Goal: Task Accomplishment & Management: Use online tool/utility

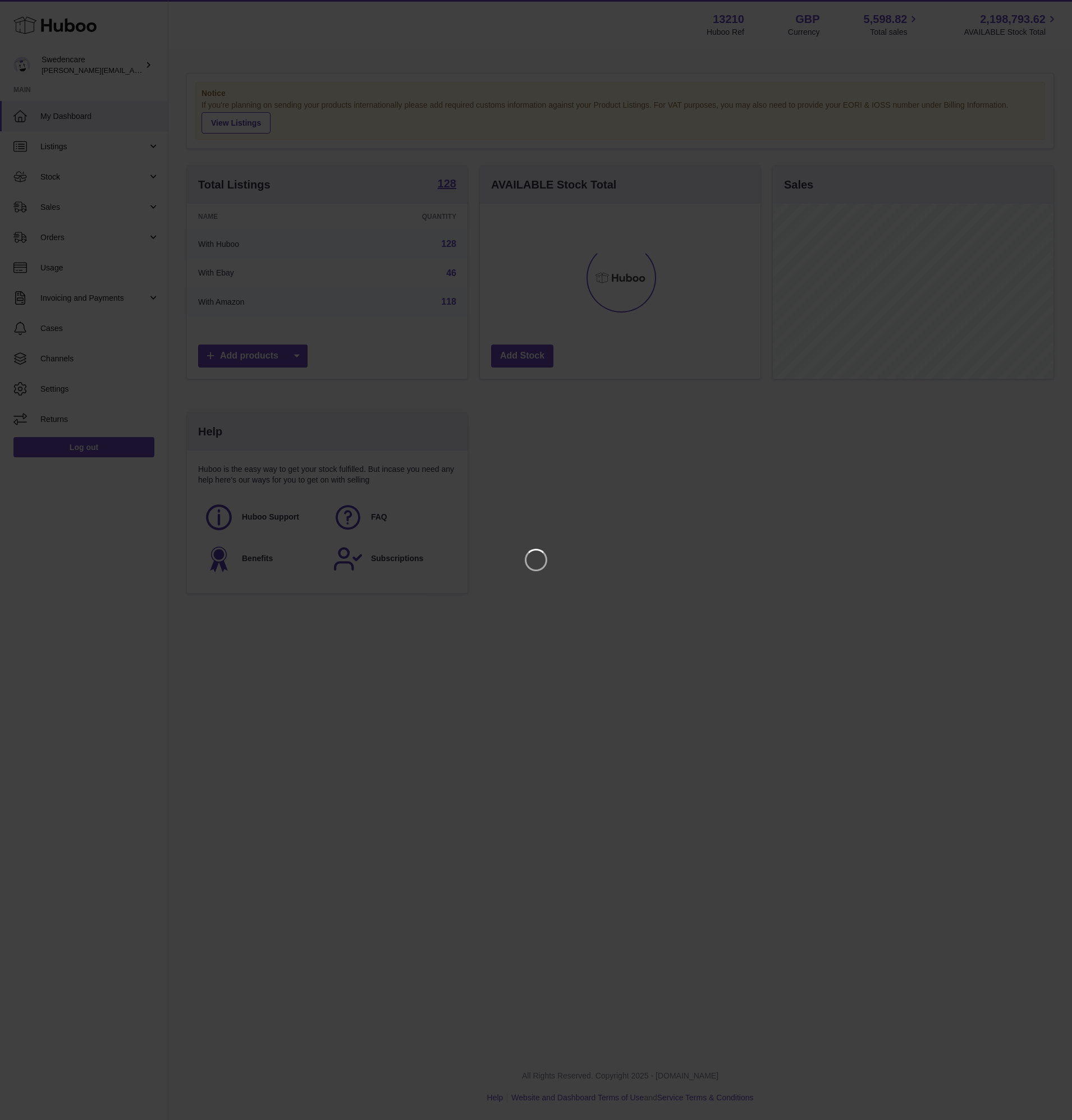
scroll to position [175, 280]
click at [1039, 13] on icon "Close" at bounding box center [1042, 10] width 9 height 9
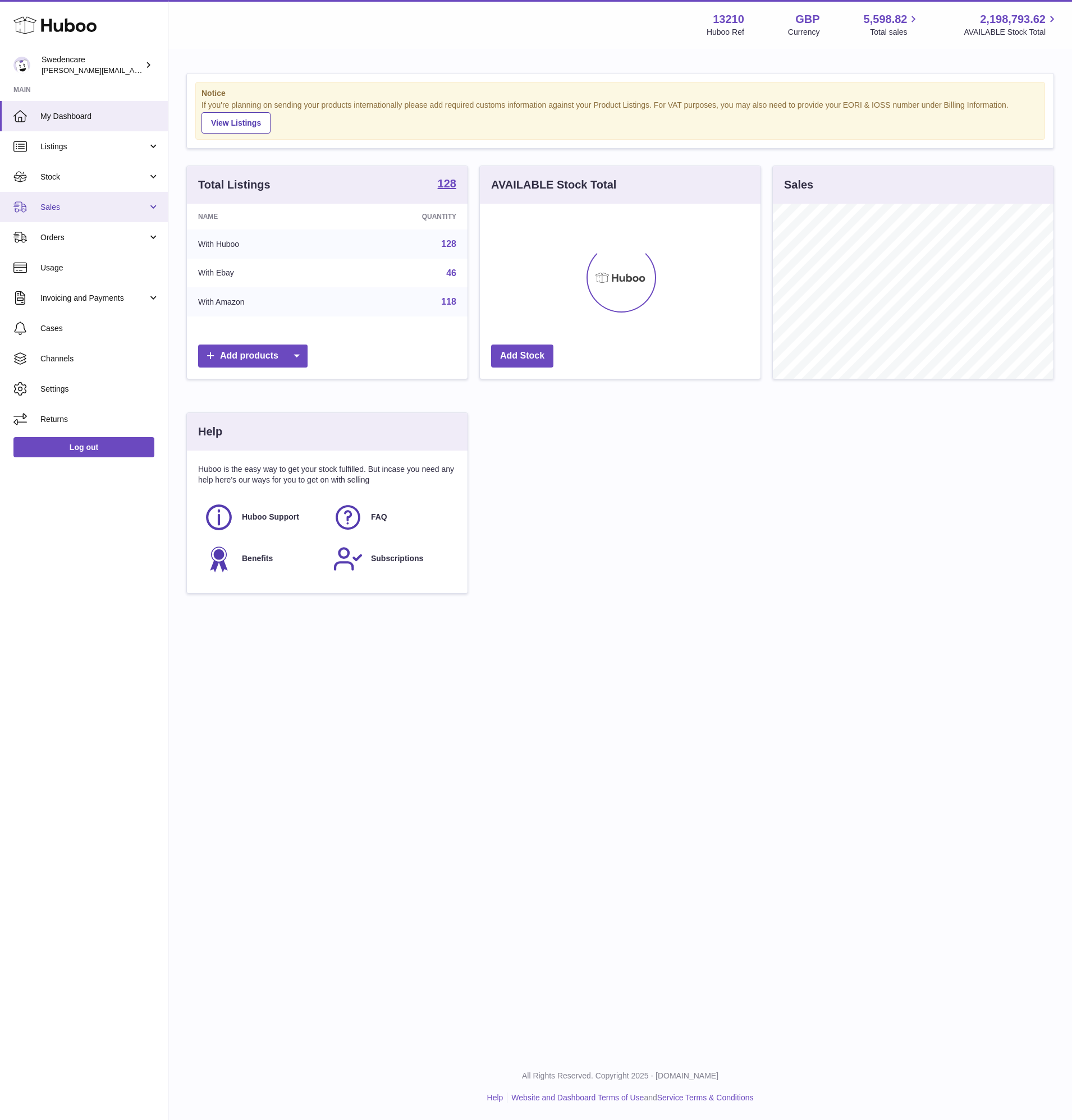
click at [78, 195] on link "Sales" at bounding box center [84, 207] width 168 height 30
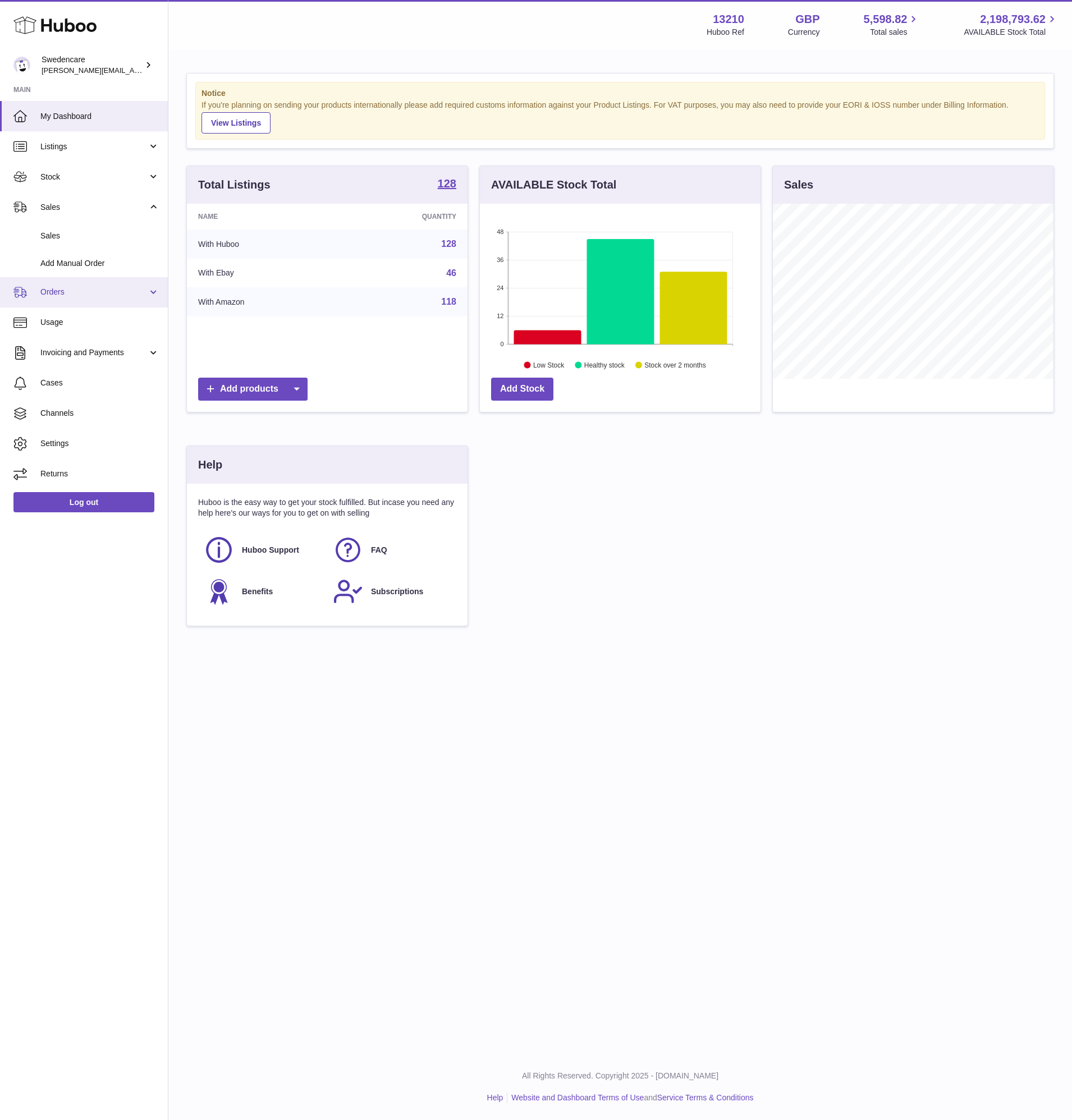
click at [98, 280] on link "Orders" at bounding box center [84, 292] width 168 height 30
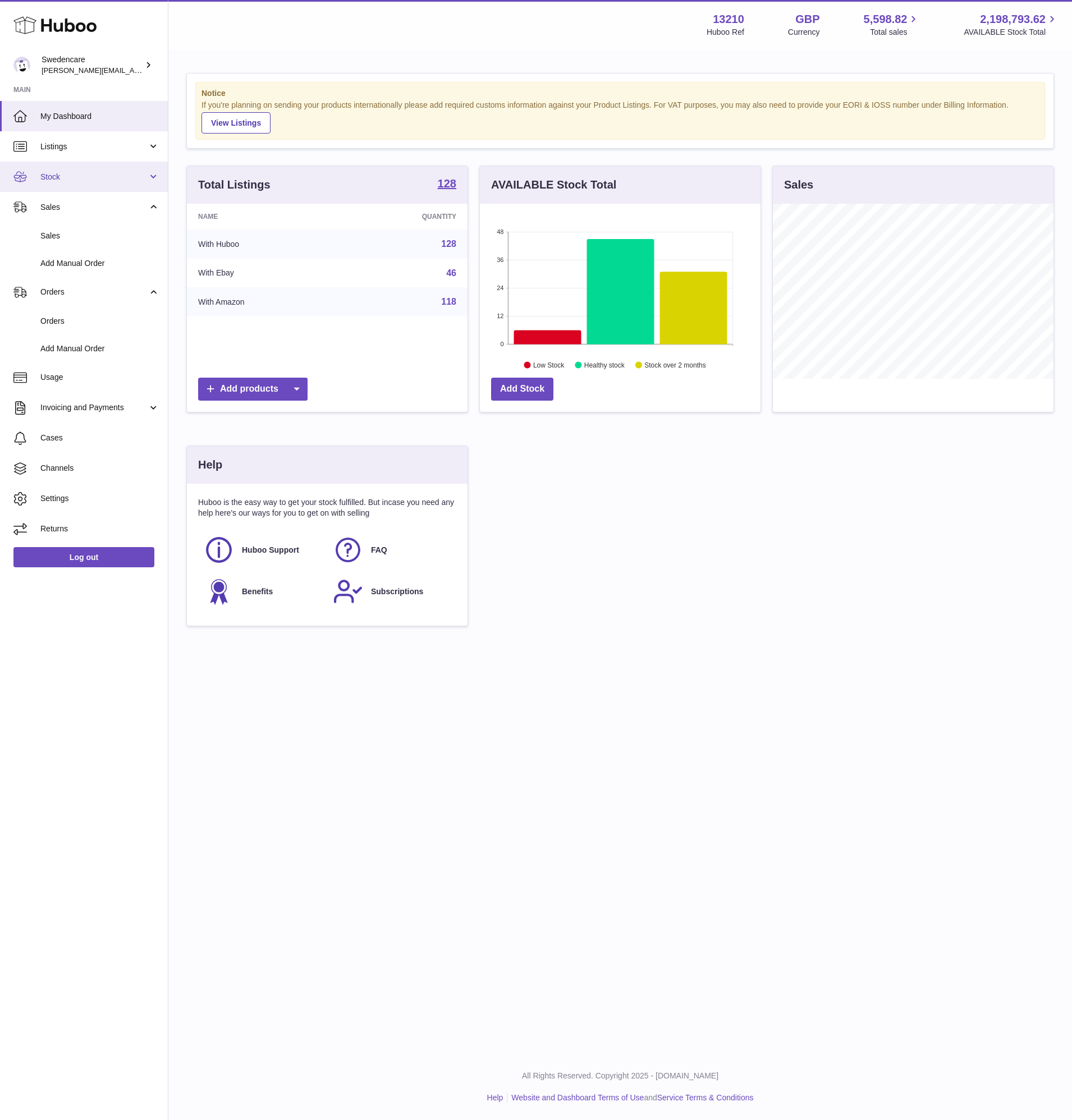
click at [108, 170] on link "Stock" at bounding box center [84, 177] width 168 height 30
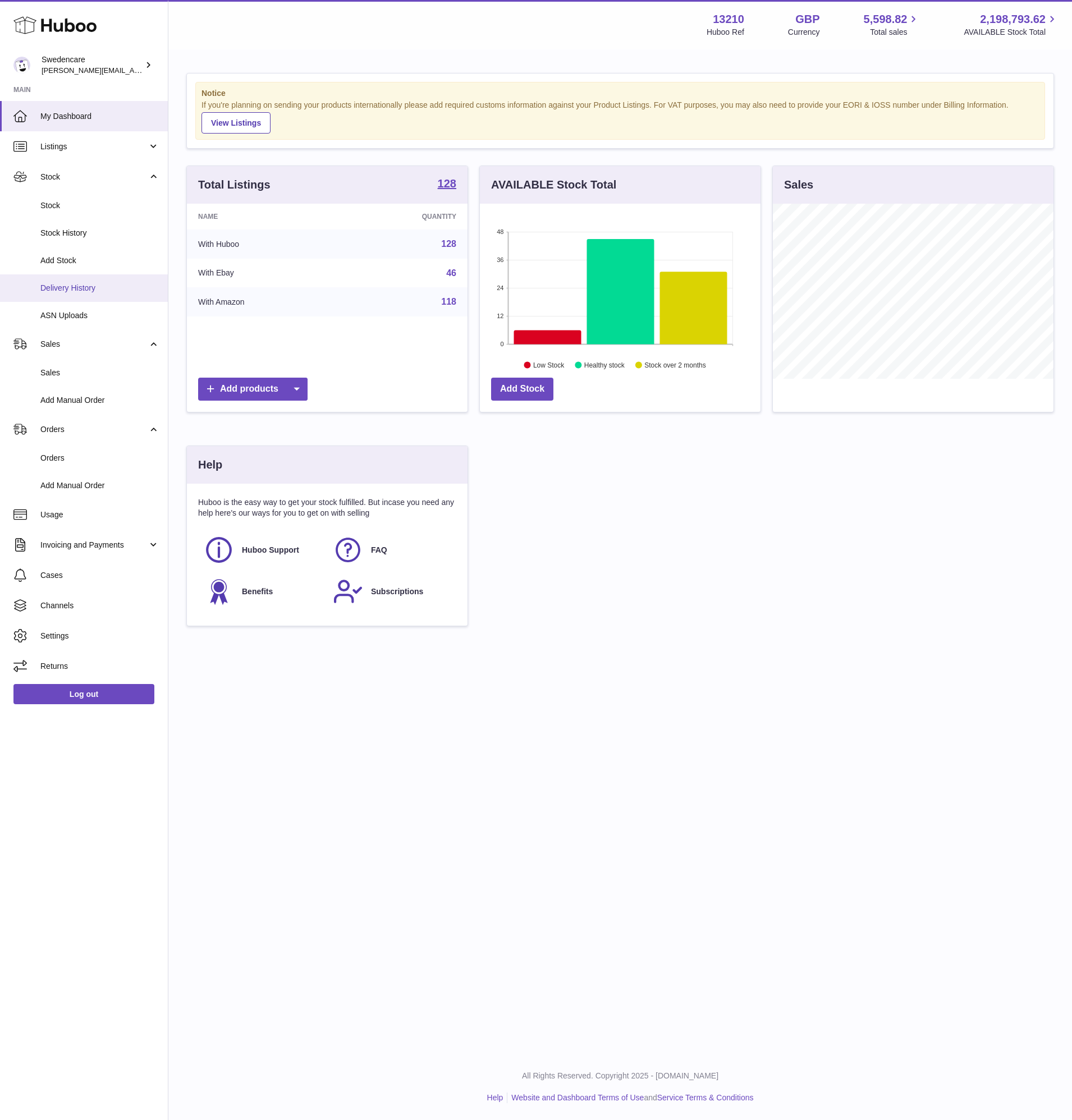
click at [102, 288] on span "Delivery History" at bounding box center [100, 287] width 119 height 10
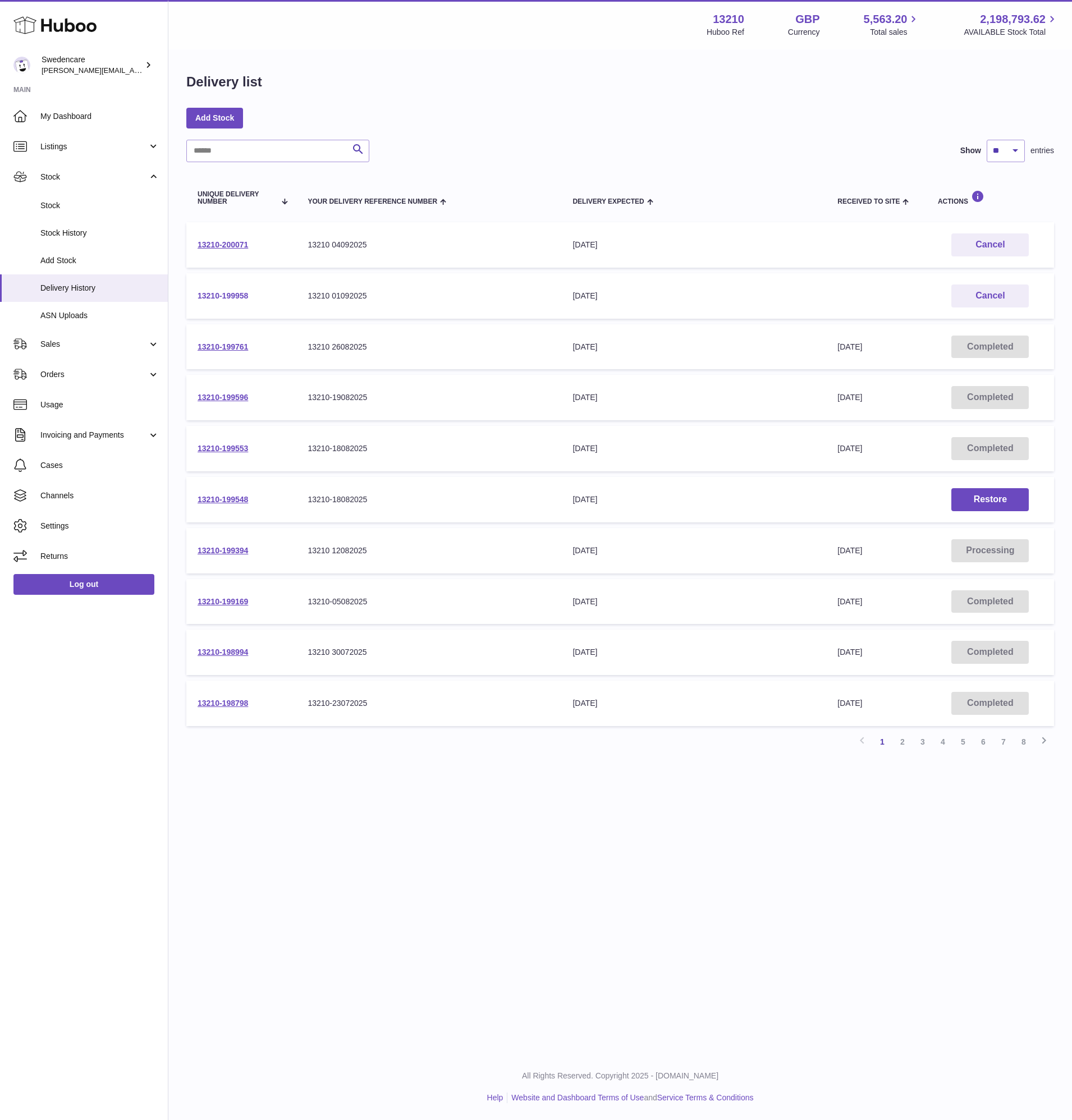
click at [218, 294] on link "13210-199958" at bounding box center [222, 296] width 51 height 9
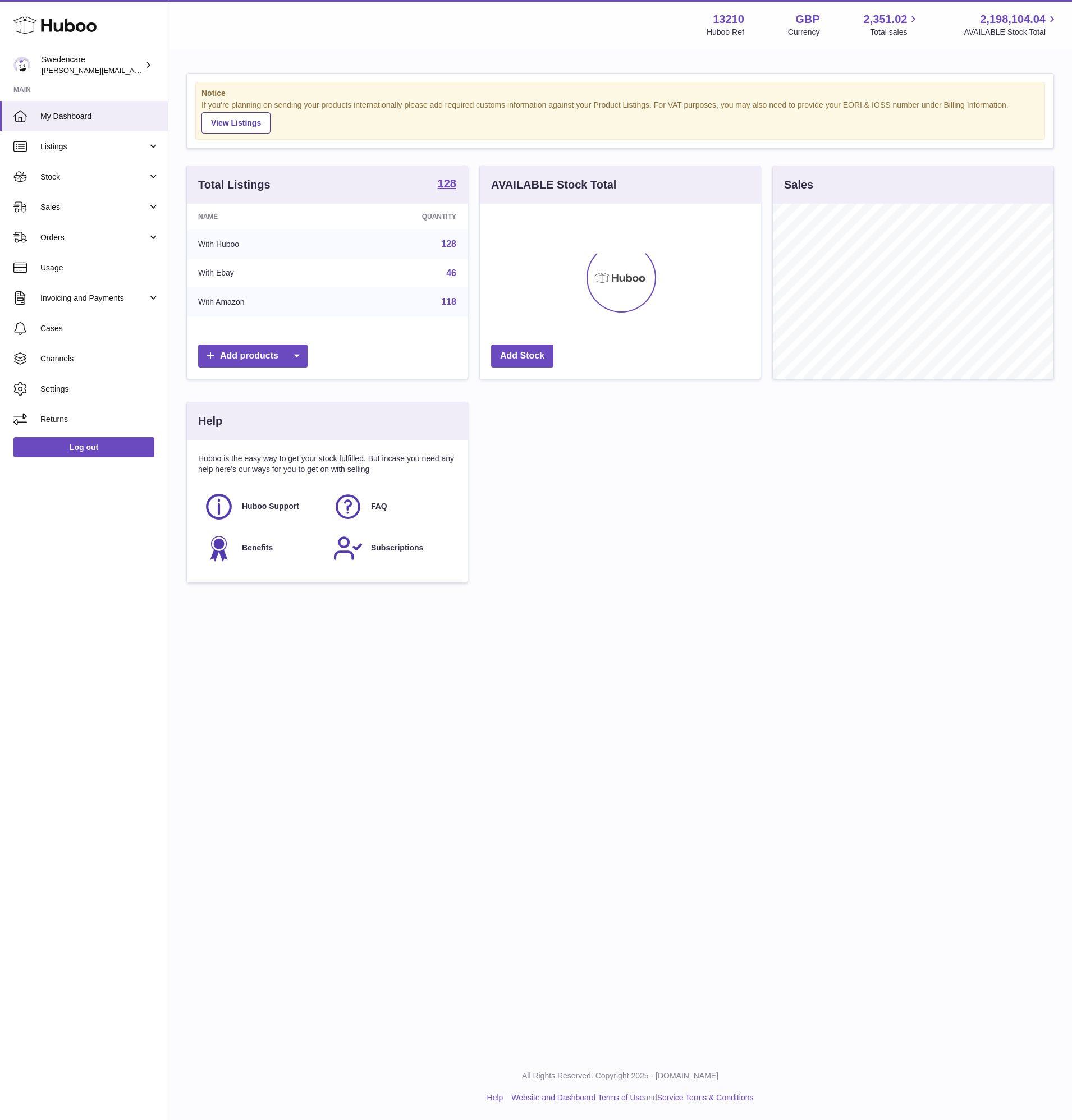
scroll to position [175, 280]
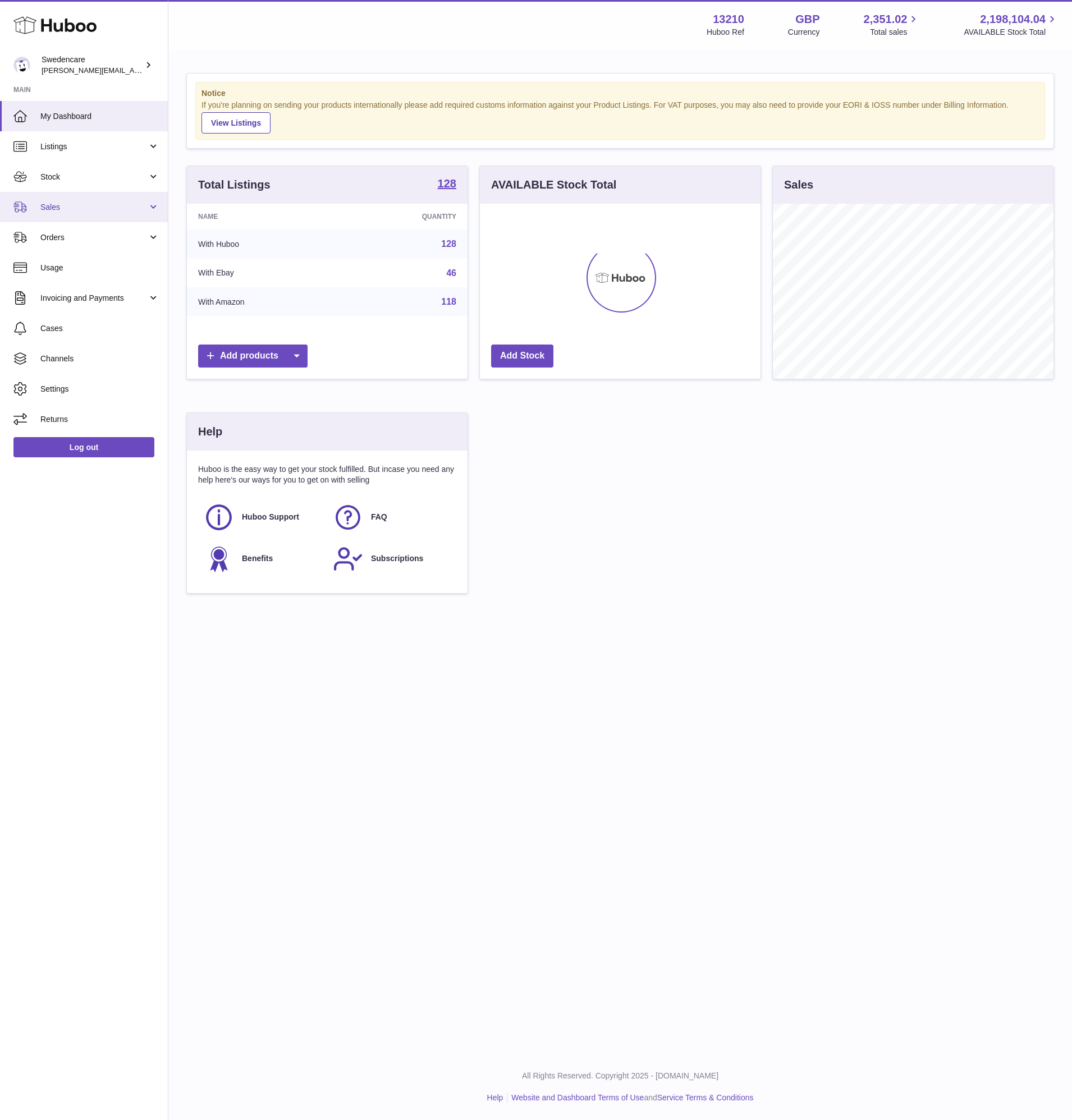
click at [86, 217] on link "Sales" at bounding box center [84, 207] width 168 height 30
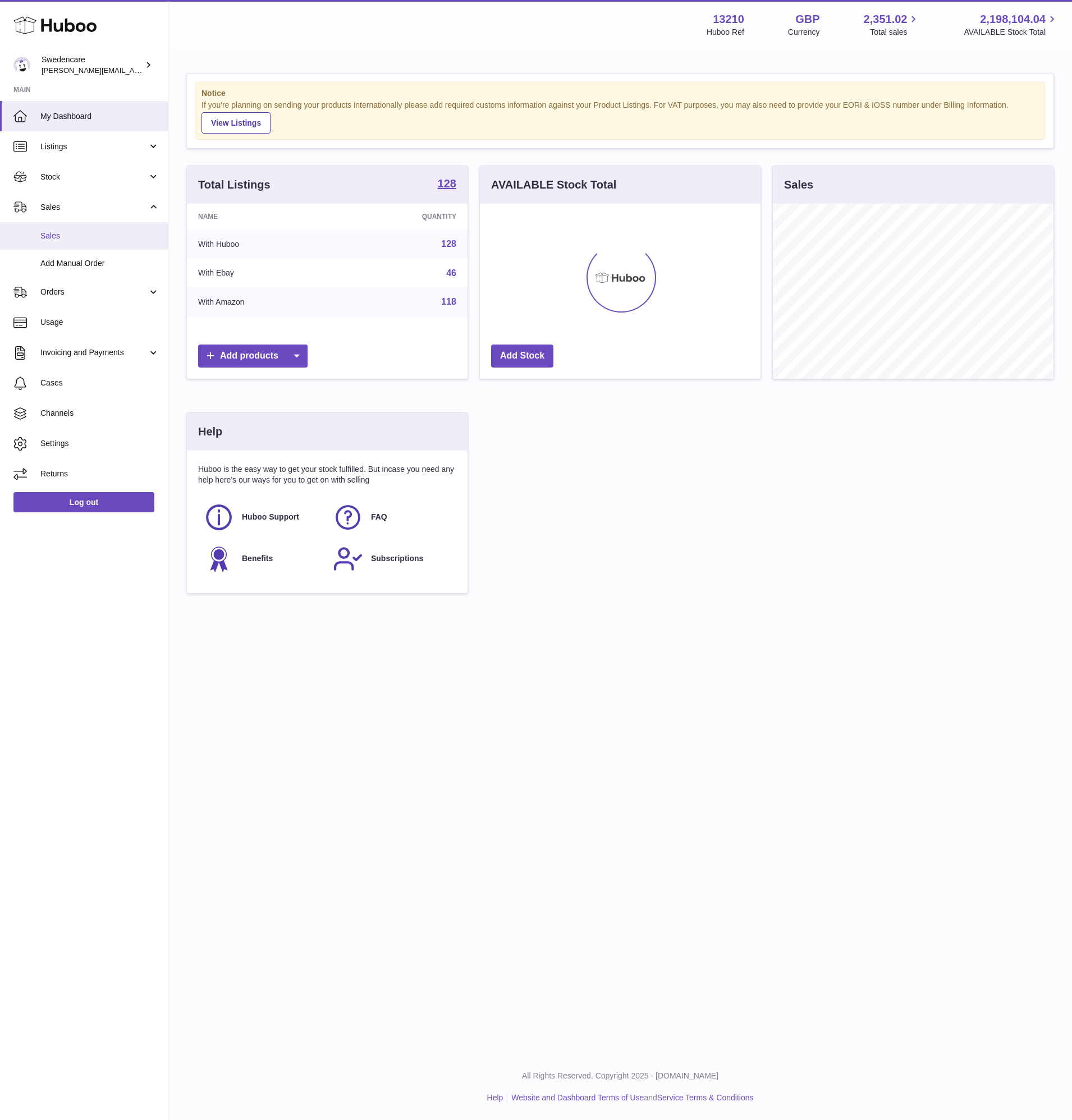
click at [87, 233] on span "Sales" at bounding box center [100, 235] width 119 height 10
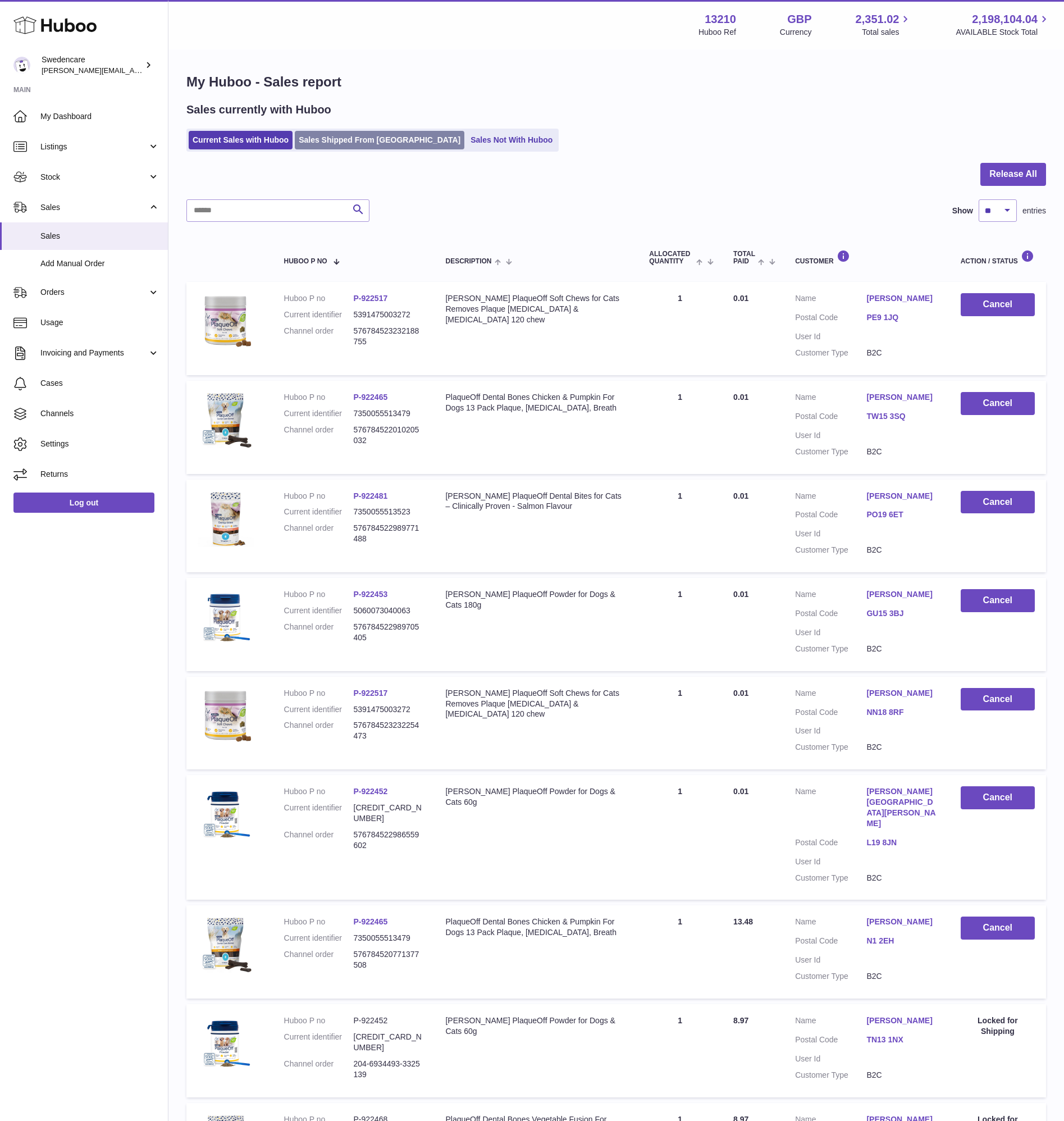
click at [363, 146] on link "Sales Shipped From [GEOGRAPHIC_DATA]" at bounding box center [379, 140] width 170 height 19
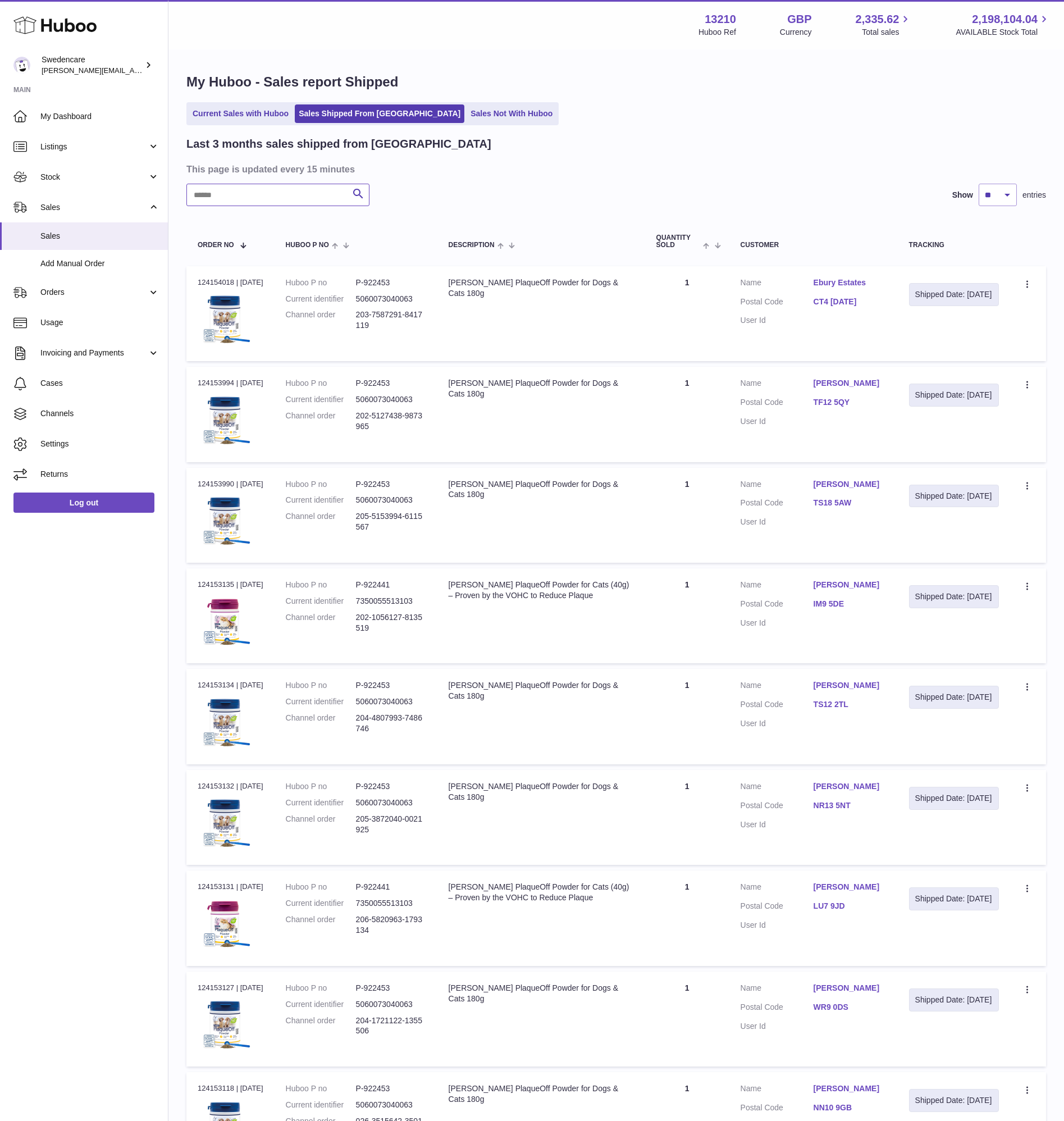
click at [300, 202] on input "text" at bounding box center [278, 195] width 183 height 22
paste input "**********"
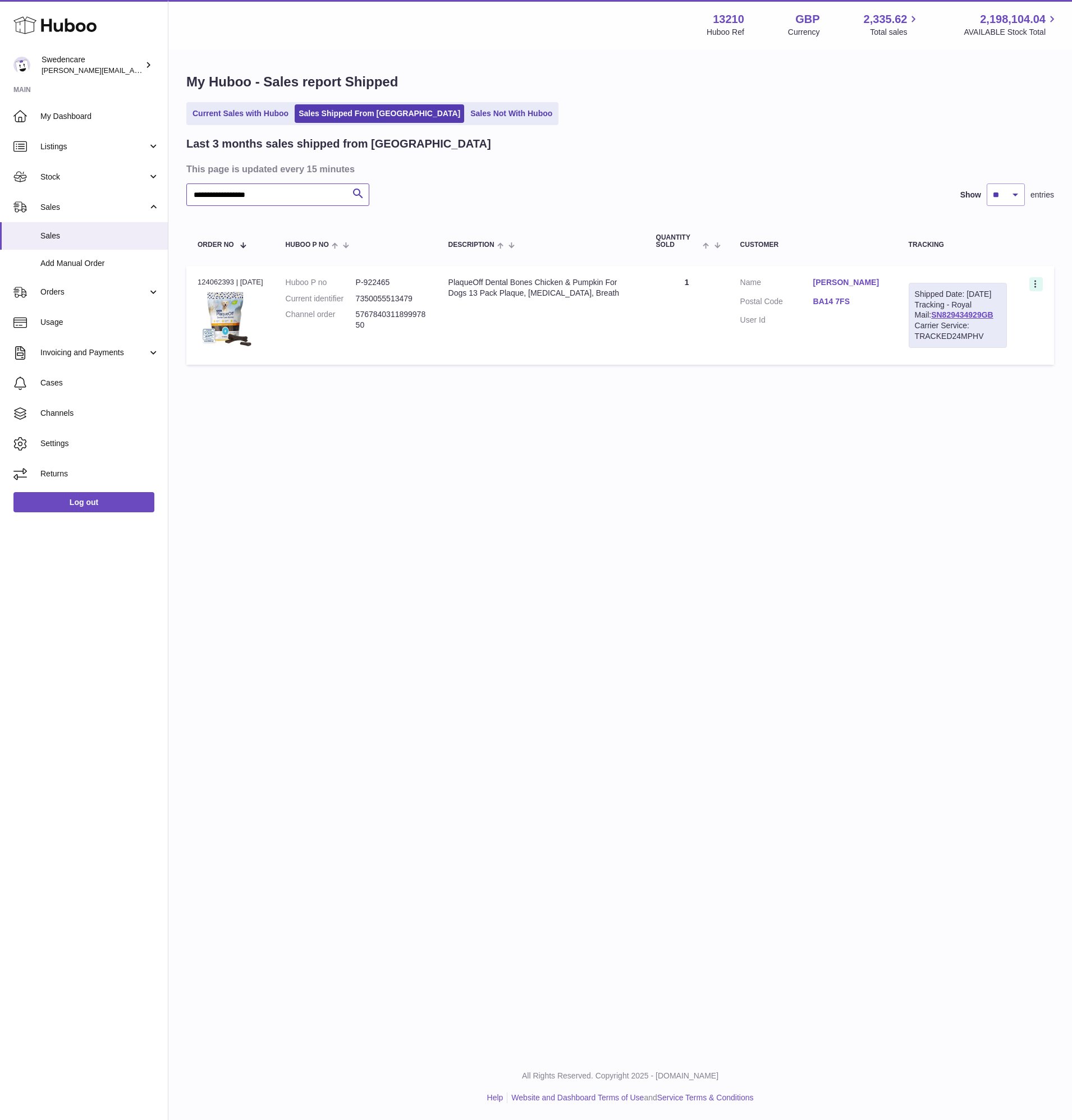
type input "**********"
click at [1031, 282] on icon at bounding box center [1036, 285] width 13 height 11
click at [999, 330] on li "Duplicate Order" at bounding box center [986, 332] width 112 height 24
